Goal: Transaction & Acquisition: Purchase product/service

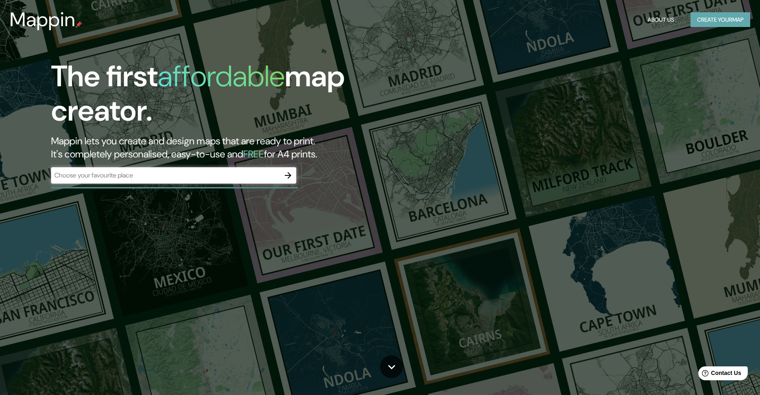
click at [713, 19] on button "Create your map" at bounding box center [721, 19] width 60 height 15
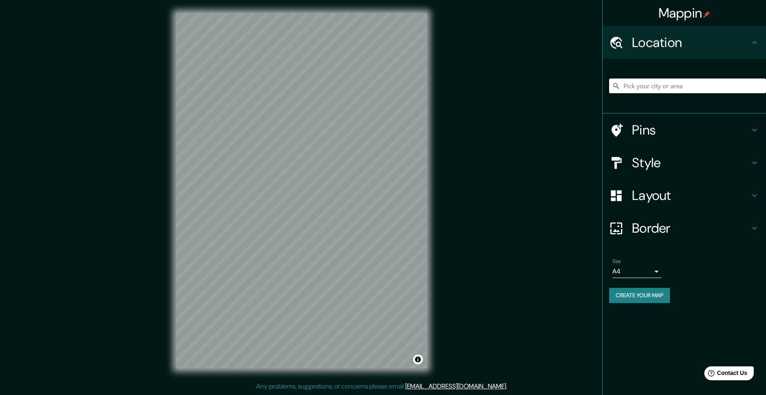
click at [704, 126] on h4 "Pins" at bounding box center [691, 130] width 118 height 16
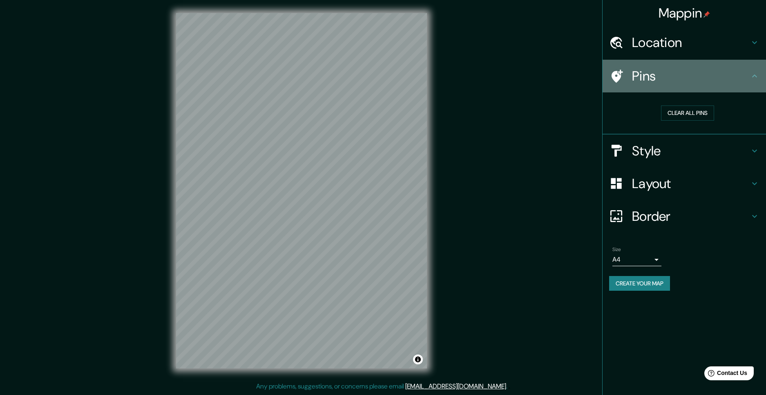
click at [713, 74] on h4 "Pins" at bounding box center [691, 76] width 118 height 16
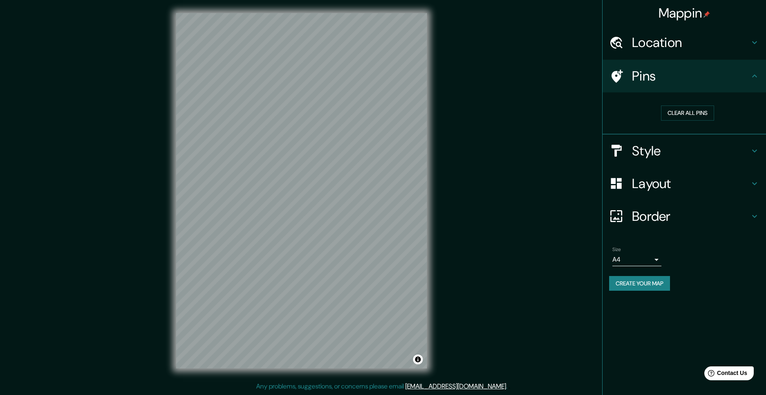
click at [749, 77] on h4 "Pins" at bounding box center [691, 76] width 118 height 16
click at [658, 258] on body "Mappin Location Pins Clear all pins Style Layout Border Choose a border. Hint :…" at bounding box center [383, 197] width 766 height 395
click at [635, 293] on li "A3" at bounding box center [636, 291] width 49 height 15
click at [633, 259] on body "Mappin Location Pins Clear all pins Style Layout Border Choose a border. Hint :…" at bounding box center [383, 197] width 766 height 395
click at [633, 275] on li "A4" at bounding box center [636, 276] width 49 height 15
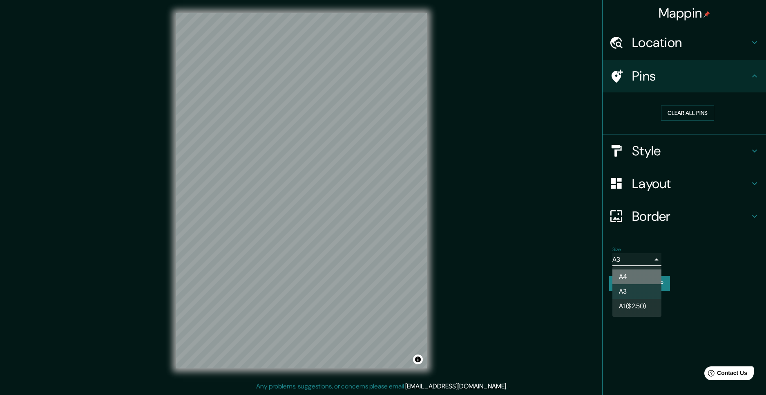
type input "single"
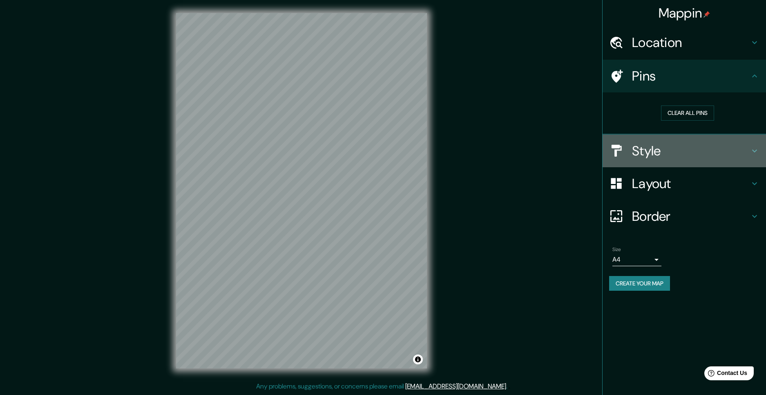
click at [721, 144] on h4 "Style" at bounding box center [691, 151] width 118 height 16
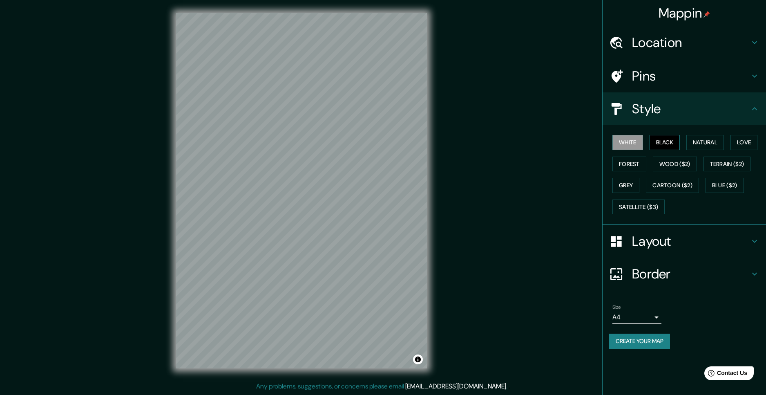
click at [668, 143] on button "Black" at bounding box center [665, 142] width 31 height 15
click at [702, 145] on button "Natural" at bounding box center [705, 142] width 38 height 15
click at [737, 143] on button "Love" at bounding box center [744, 142] width 27 height 15
drag, startPoint x: 635, startPoint y: 163, endPoint x: 644, endPoint y: 164, distance: 9.8
click at [634, 164] on button "Forest" at bounding box center [629, 163] width 34 height 15
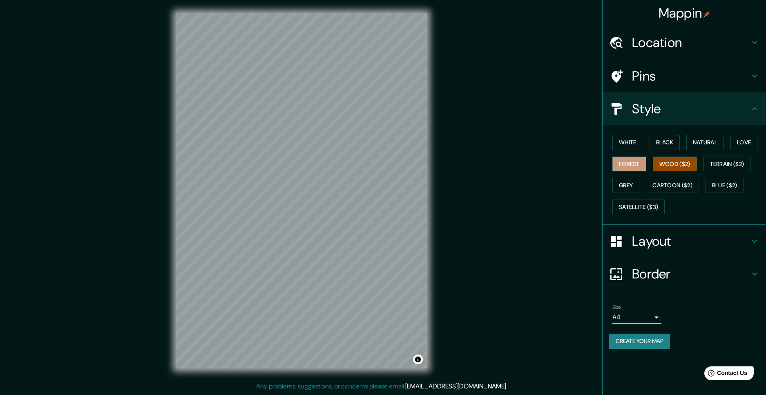
click at [670, 161] on button "Wood ($2)" at bounding box center [675, 163] width 44 height 15
click at [725, 164] on button "Terrain ($2)" at bounding box center [727, 163] width 47 height 15
click at [633, 180] on button "Grey" at bounding box center [625, 185] width 27 height 15
click at [684, 185] on button "Cartoon ($2)" at bounding box center [672, 185] width 53 height 15
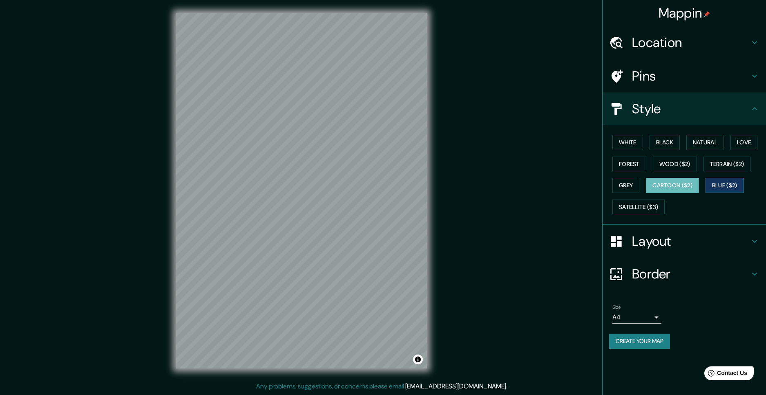
click at [728, 182] on button "Blue ($2)" at bounding box center [725, 185] width 38 height 15
click at [634, 209] on button "Satellite ($3)" at bounding box center [638, 206] width 52 height 15
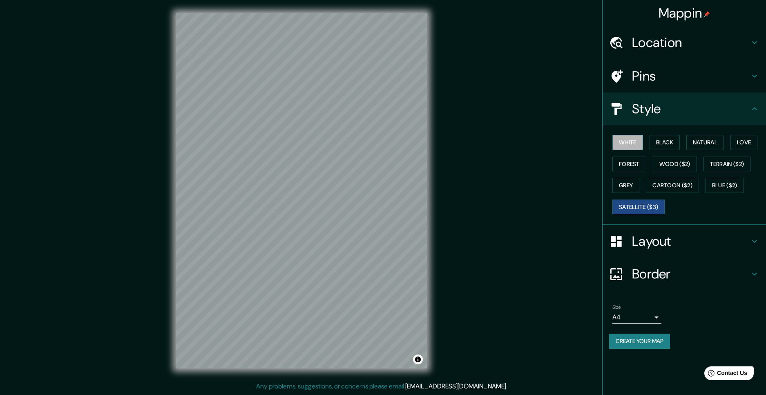
click at [628, 143] on button "White" at bounding box center [627, 142] width 31 height 15
click at [637, 204] on button "Satellite ($3)" at bounding box center [638, 206] width 52 height 15
click at [635, 142] on button "White" at bounding box center [627, 142] width 31 height 15
